Goal: Task Accomplishment & Management: Use online tool/utility

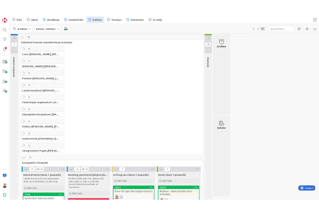
scroll to position [84, 0]
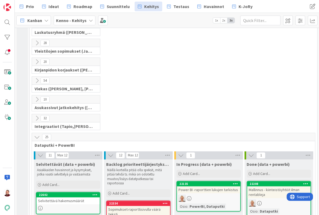
click at [37, 134] on icon at bounding box center [37, 137] width 6 height 6
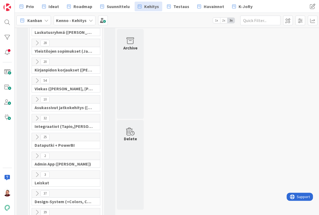
scroll to position [82, 0]
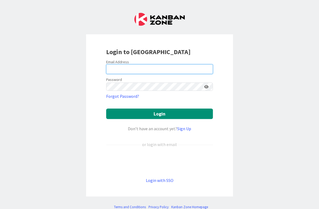
click at [126, 69] on input "email" at bounding box center [159, 69] width 107 height 10
type input "[EMAIL_ADDRESS][DOMAIN_NAME]"
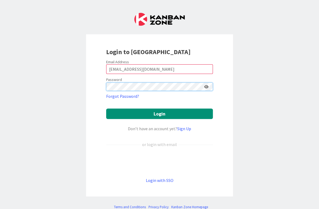
click at [0, 209] on com-1password-button at bounding box center [0, 209] width 0 height 0
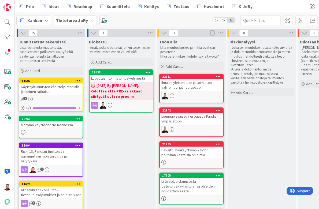
click at [73, 22] on b "Tietoturva JoRy" at bounding box center [72, 20] width 32 height 5
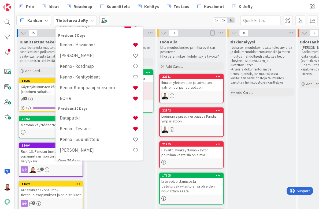
scroll to position [54, 0]
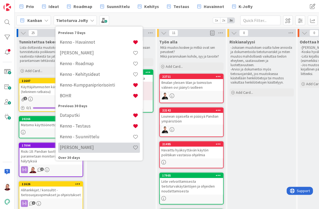
click at [93, 145] on h4 "Juhanin Boardi" at bounding box center [96, 147] width 73 height 5
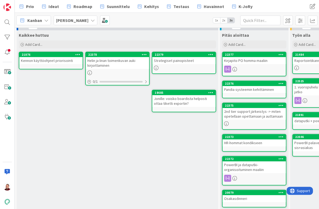
scroll to position [6, 0]
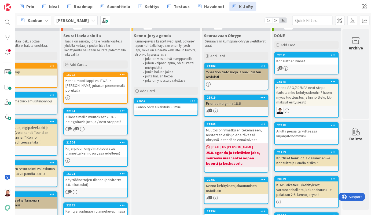
scroll to position [6, 26]
click at [171, 103] on div "Kenno ohry aikaistuis 30min?" at bounding box center [165, 106] width 63 height 7
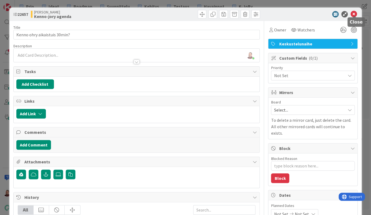
click at [319, 12] on icon at bounding box center [353, 14] width 6 height 6
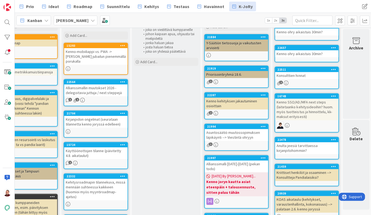
scroll to position [35, 25]
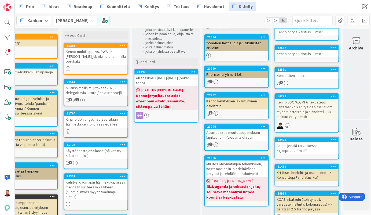
click at [167, 74] on div "Allianssimalli 2026-2027 (pekan todo)" at bounding box center [165, 80] width 63 height 12
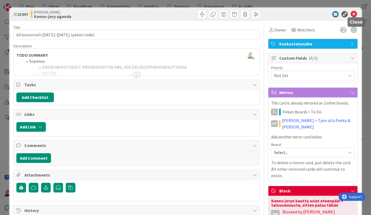
click at [319, 13] on icon at bounding box center [353, 14] width 6 height 6
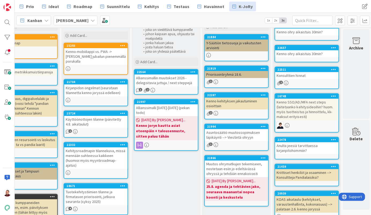
click at [166, 74] on div "Allianssimallin muutokset 2026 - delegoitavia juttuja / next steppejä" at bounding box center [165, 80] width 63 height 12
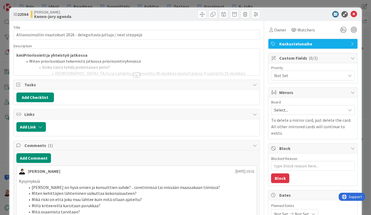
click at [135, 73] on div at bounding box center [137, 75] width 6 height 4
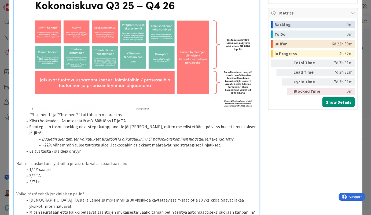
scroll to position [234, 0]
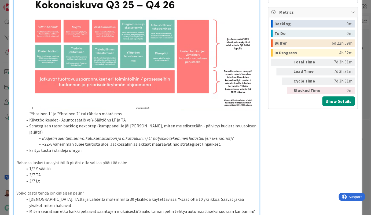
click at [82, 196] on li "Esim. TA:lla ja Lahdella molemmilla 30 yksikköä käytettävissä. Y-säätiöllä 10 y…" at bounding box center [140, 202] width 234 height 12
type textarea "x"
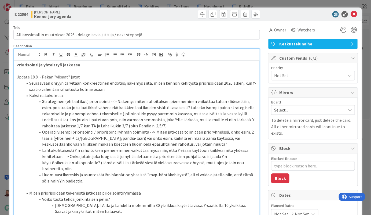
scroll to position [0, 0]
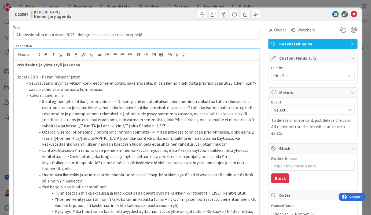
type textarea "x"
type input "Allianssimallin muutokset 2026 - Ohryyn viestintä kokonaisuudest"
type textarea "x"
type input "Allianssimallin muutokset 2026 - Ohryyn viestintä kokonaisuudesta"
click at [319, 12] on icon at bounding box center [353, 14] width 6 height 6
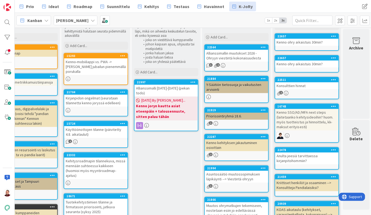
scroll to position [22, 25]
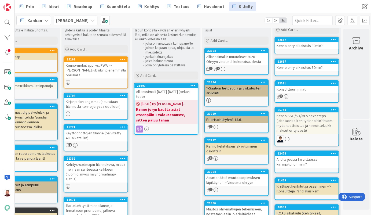
click at [166, 88] on div "Allianssimalli 2026-2027 (pekan todo)" at bounding box center [165, 94] width 63 height 12
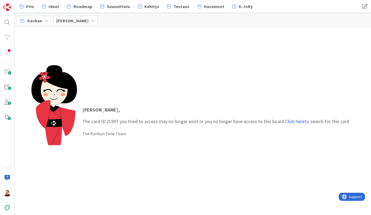
click at [240, 50] on div "Juhani , The card ID 21997 you tried to access may no longer exist or you no lo…" at bounding box center [193, 121] width 356 height 187
click at [239, 5] on span "K-JoRy" at bounding box center [246, 6] width 14 height 6
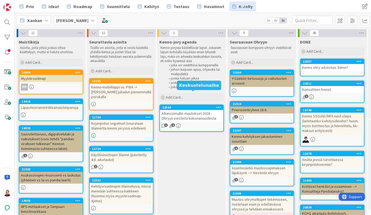
click at [183, 110] on div "Allianssimallin muutokset 2026 - Ohryyn viestintä kokonaisuudesta" at bounding box center [191, 116] width 63 height 12
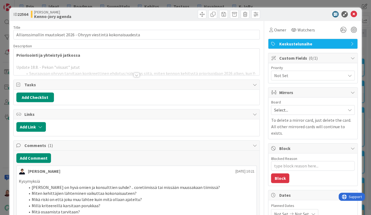
click at [138, 73] on div at bounding box center [137, 75] width 6 height 4
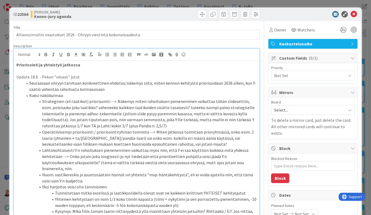
click at [90, 68] on p at bounding box center [136, 71] width 241 height 6
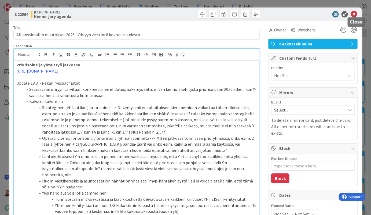
click at [319, 12] on icon at bounding box center [353, 14] width 6 height 6
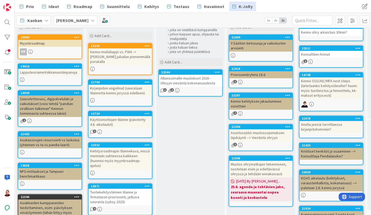
scroll to position [35, 1]
click at [195, 75] on div "Allianssimallin muutokset 2026 - Ohryyn viestintä kokonaisuudesta" at bounding box center [190, 81] width 63 height 12
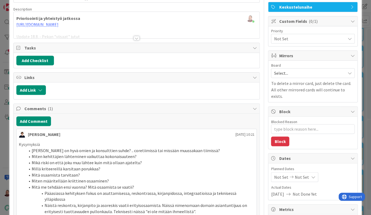
scroll to position [7, 0]
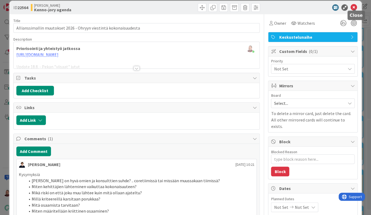
click at [319, 6] on icon at bounding box center [353, 7] width 6 height 6
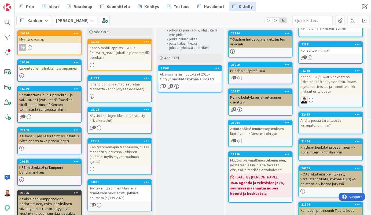
scroll to position [45, 2]
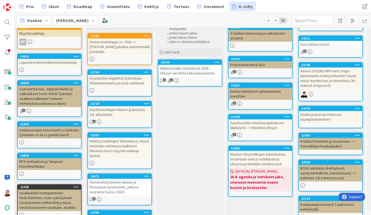
click at [182, 65] on div "Allianssimallin muutokset 2026 - Ohryyn viestintä kokonaisuudesta" at bounding box center [189, 71] width 63 height 12
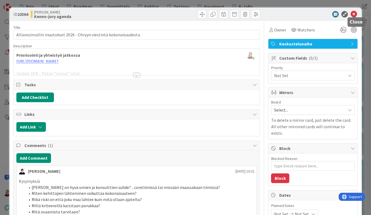
click at [319, 12] on icon at bounding box center [353, 14] width 6 height 6
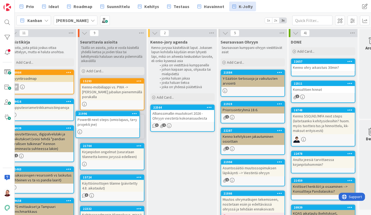
scroll to position [0, 8]
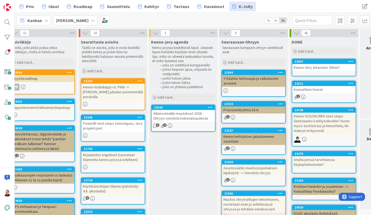
click at [115, 120] on div "PowerBI next steps (omistajuus, ta+y projekti jne)" at bounding box center [112, 126] width 63 height 12
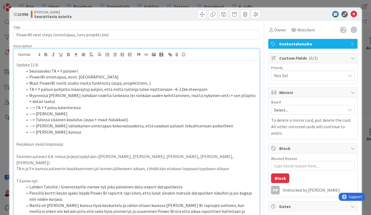
click at [53, 49] on div "Juhani Snellman just joined Update 11.8. Seuraavaksi TA + Y palaveri PowerBI om…" at bounding box center [137, 207] width 246 height 317
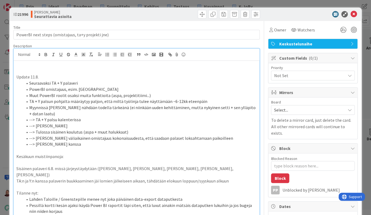
type textarea "x"
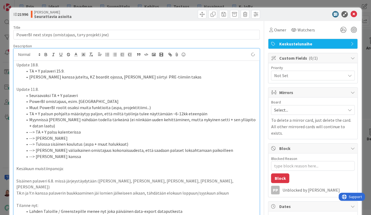
type textarea "x"
click at [310, 14] on div at bounding box center [310, 14] width 95 height 6
click at [319, 13] on icon at bounding box center [353, 14] width 6 height 6
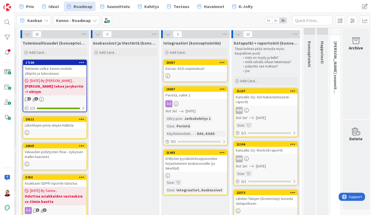
scroll to position [22, 209]
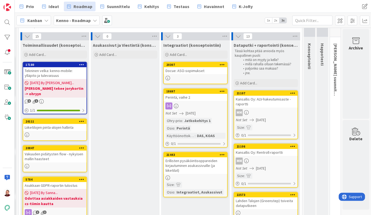
click at [251, 96] on div "Kansallis Oy: ALV-hakeutumisaste -raportti" at bounding box center [265, 102] width 63 height 12
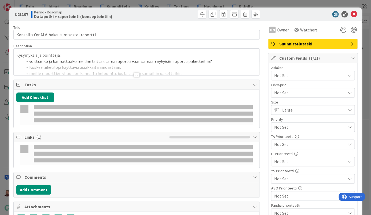
type textarea "x"
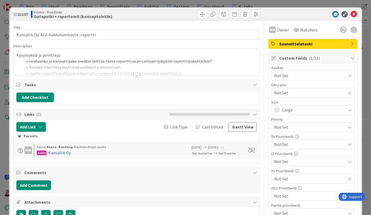
click at [138, 73] on div at bounding box center [137, 75] width 6 height 4
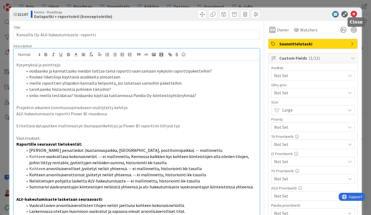
click at [355, 14] on icon at bounding box center [353, 14] width 6 height 6
